Goal: Task Accomplishment & Management: Use online tool/utility

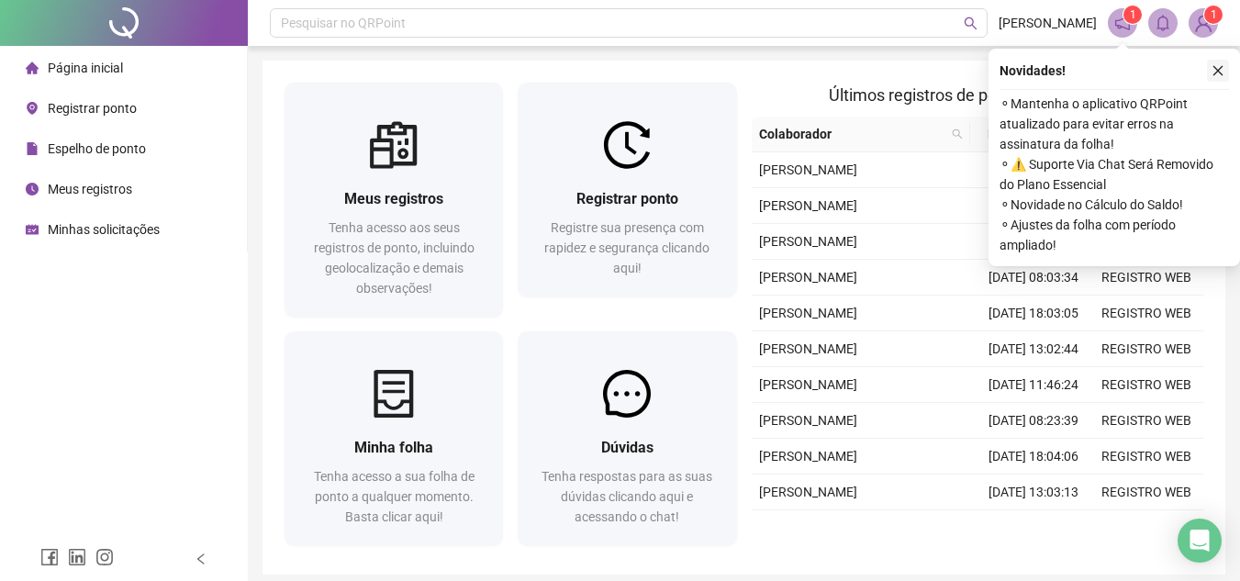
click at [1221, 71] on icon "close" at bounding box center [1218, 70] width 13 height 13
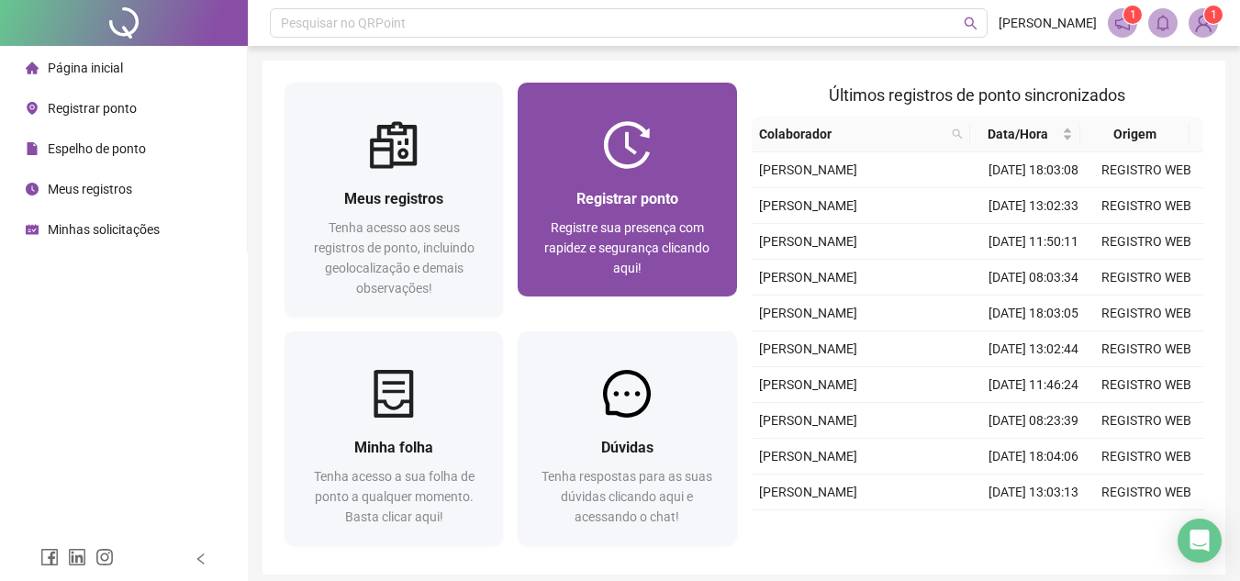
click at [623, 169] on div "Registrar ponto Registre sua presença com rapidez e segurança clicando aqui!" at bounding box center [627, 190] width 219 height 214
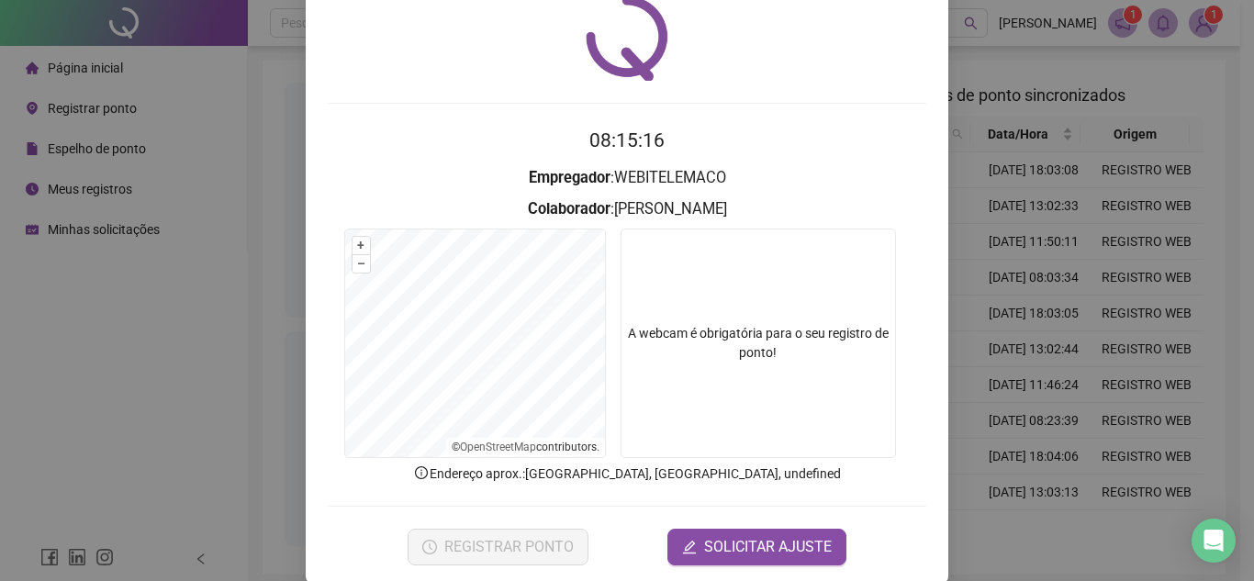
scroll to position [95, 0]
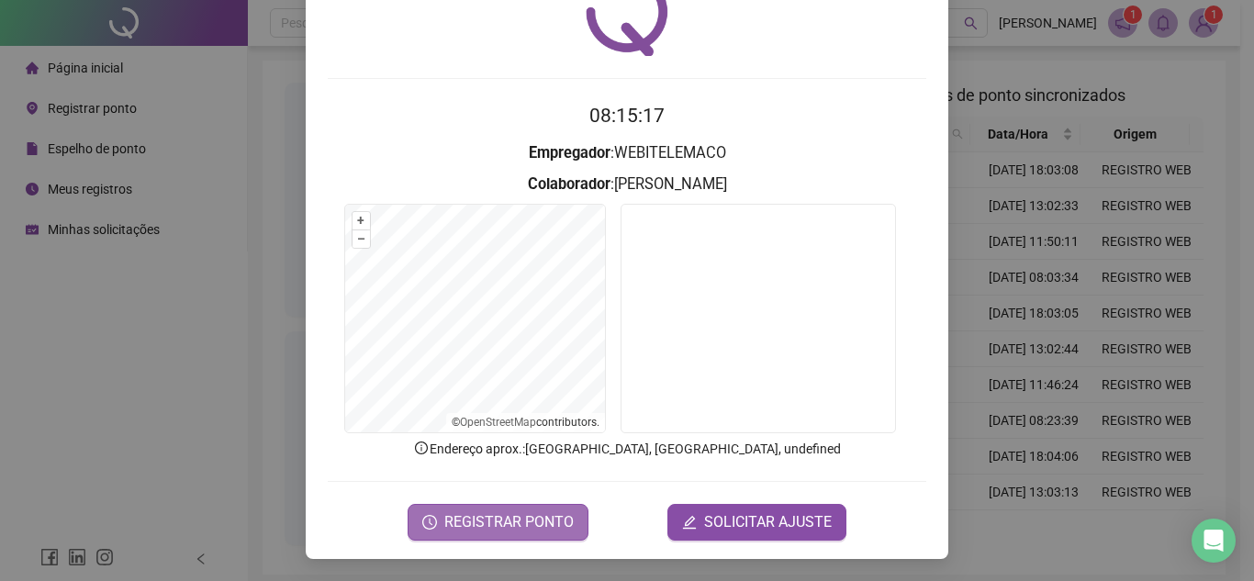
click at [527, 527] on span "REGISTRAR PONTO" at bounding box center [508, 522] width 129 height 22
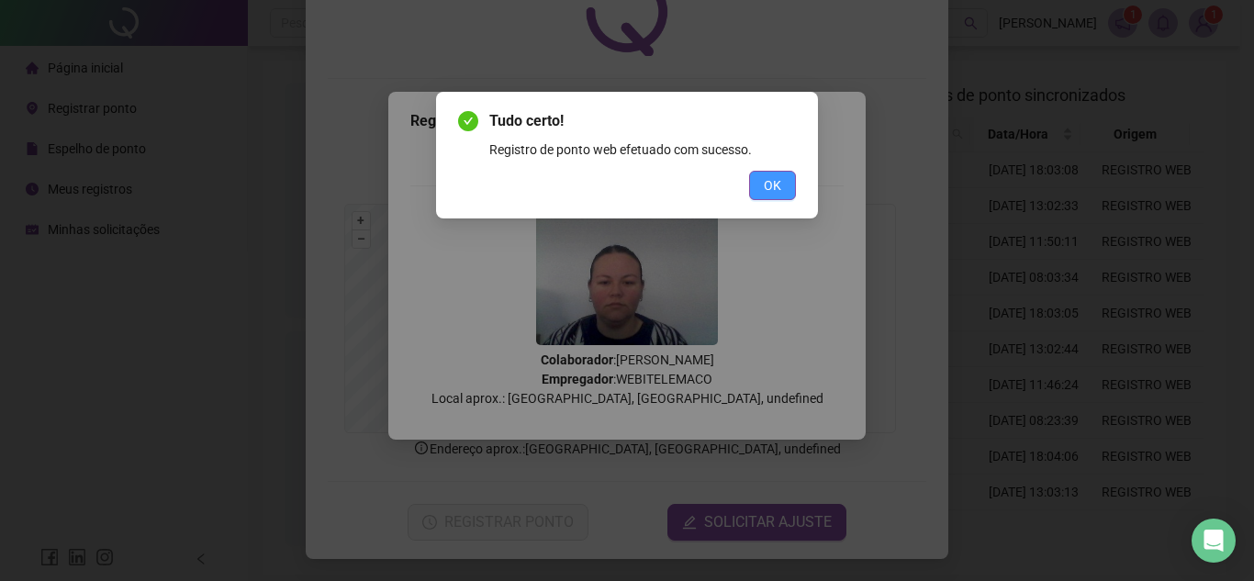
click at [772, 185] on span "OK" at bounding box center [772, 185] width 17 height 20
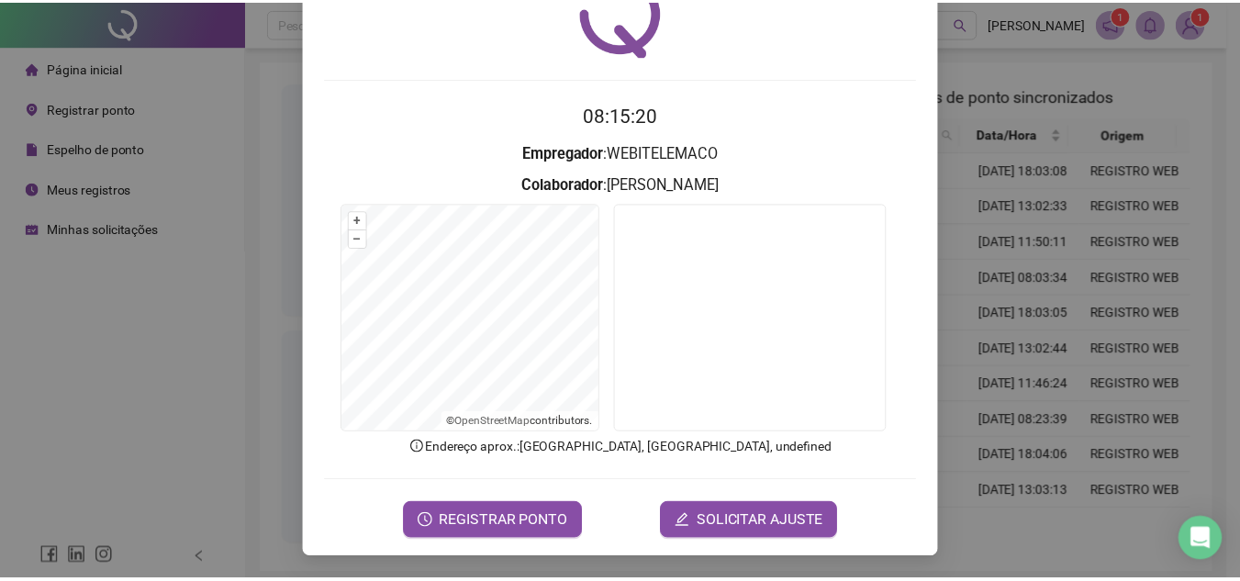
scroll to position [0, 0]
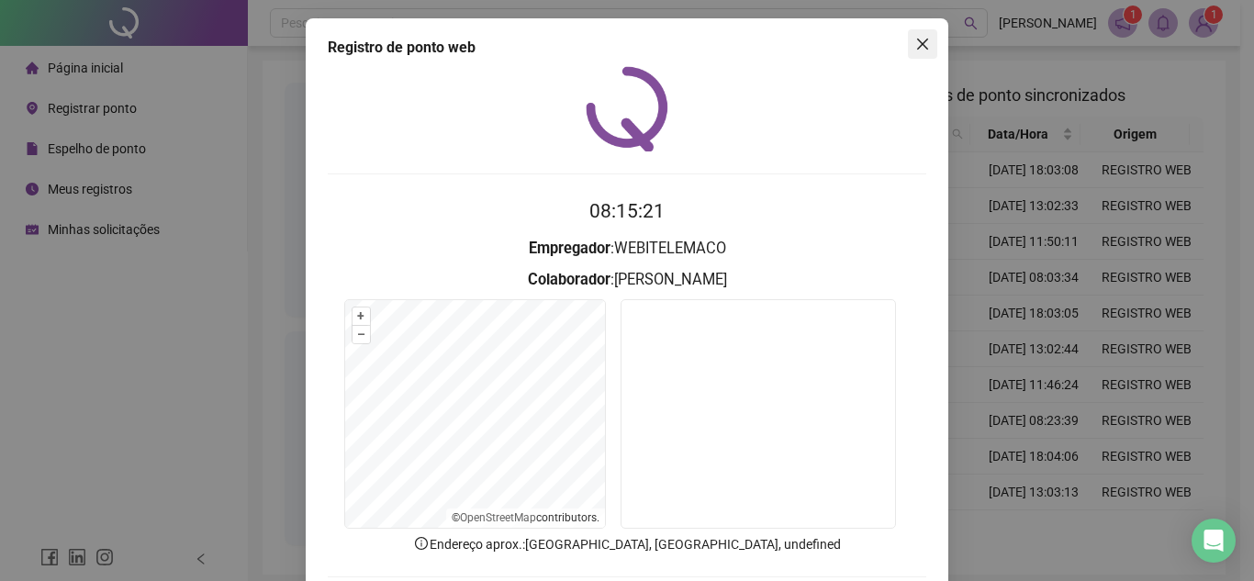
click at [915, 43] on icon "close" at bounding box center [922, 44] width 15 height 15
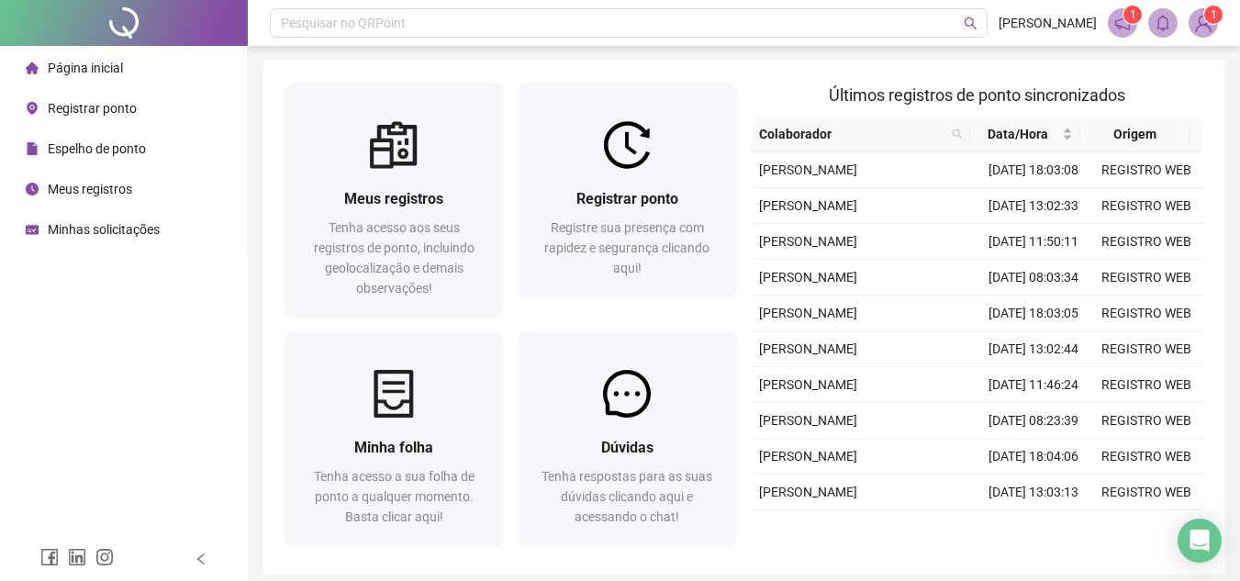
click at [101, 143] on span "Espelho de ponto" at bounding box center [97, 148] width 98 height 15
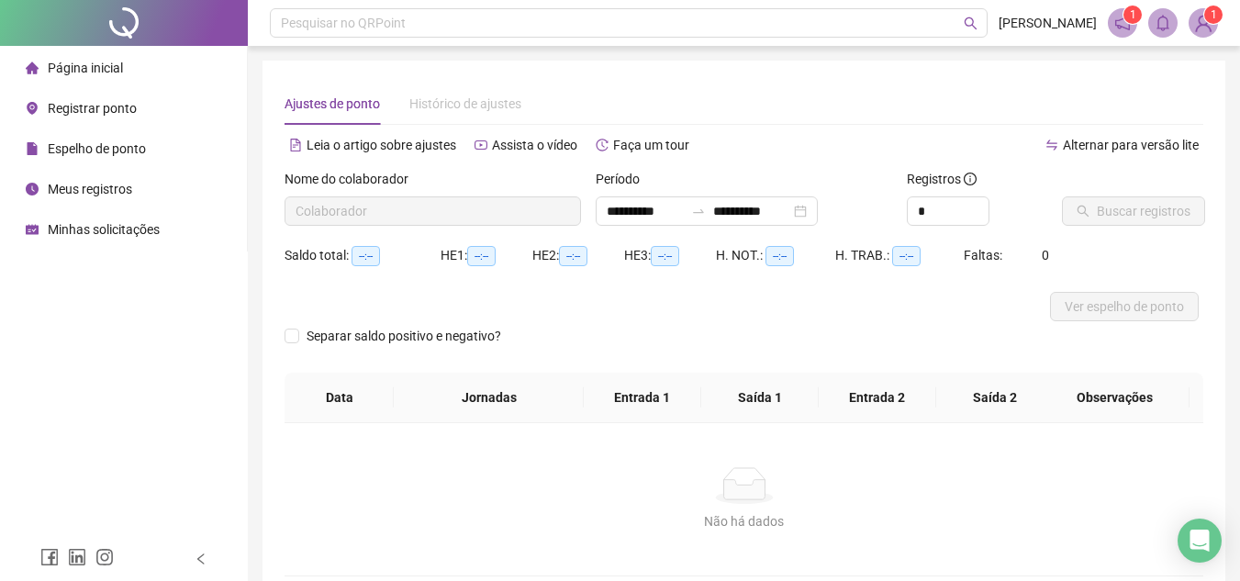
click at [101, 75] on span "Página inicial" at bounding box center [85, 68] width 75 height 15
